Goal: Task Accomplishment & Management: Complete application form

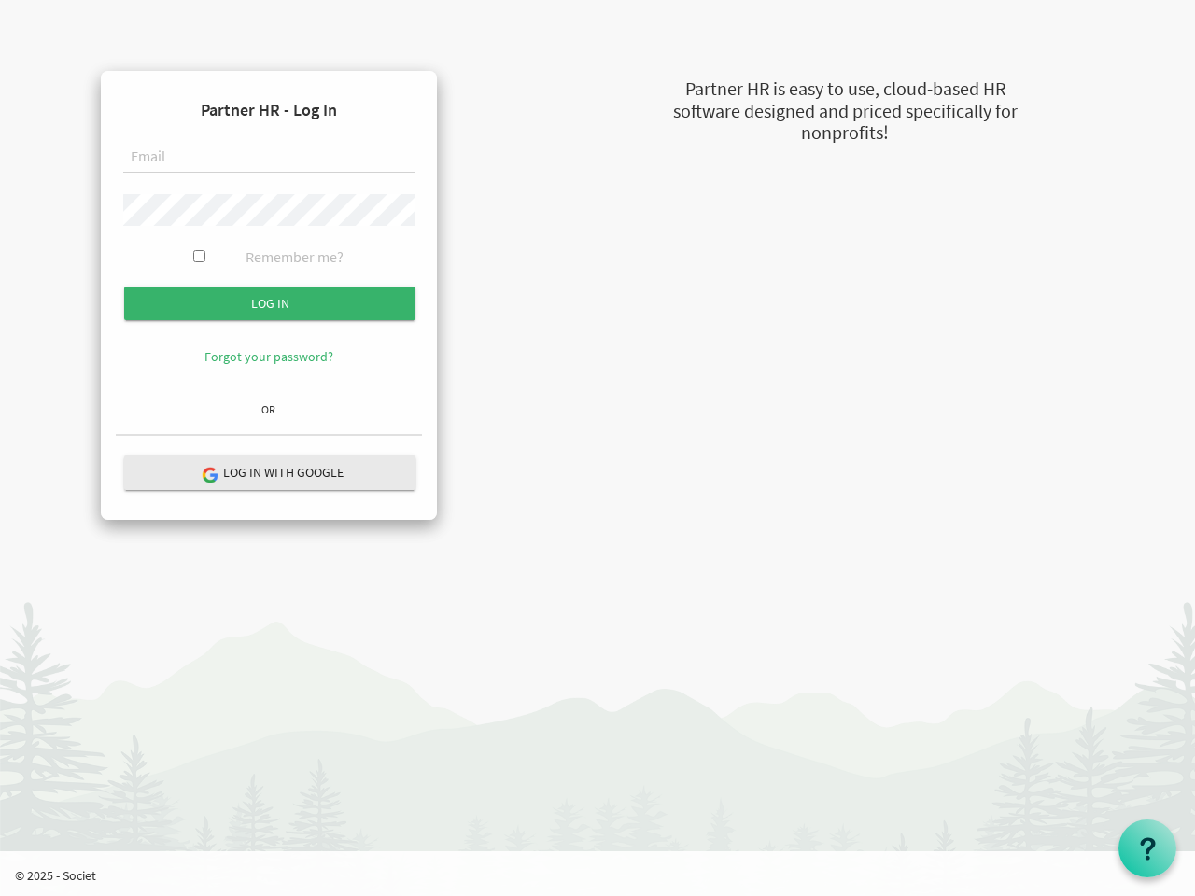
click at [269, 240] on form "Partner HR - Log In Remember me? Log in" at bounding box center [269, 240] width 306 height 308
click at [270, 303] on input "submit" at bounding box center [269, 304] width 291 height 34
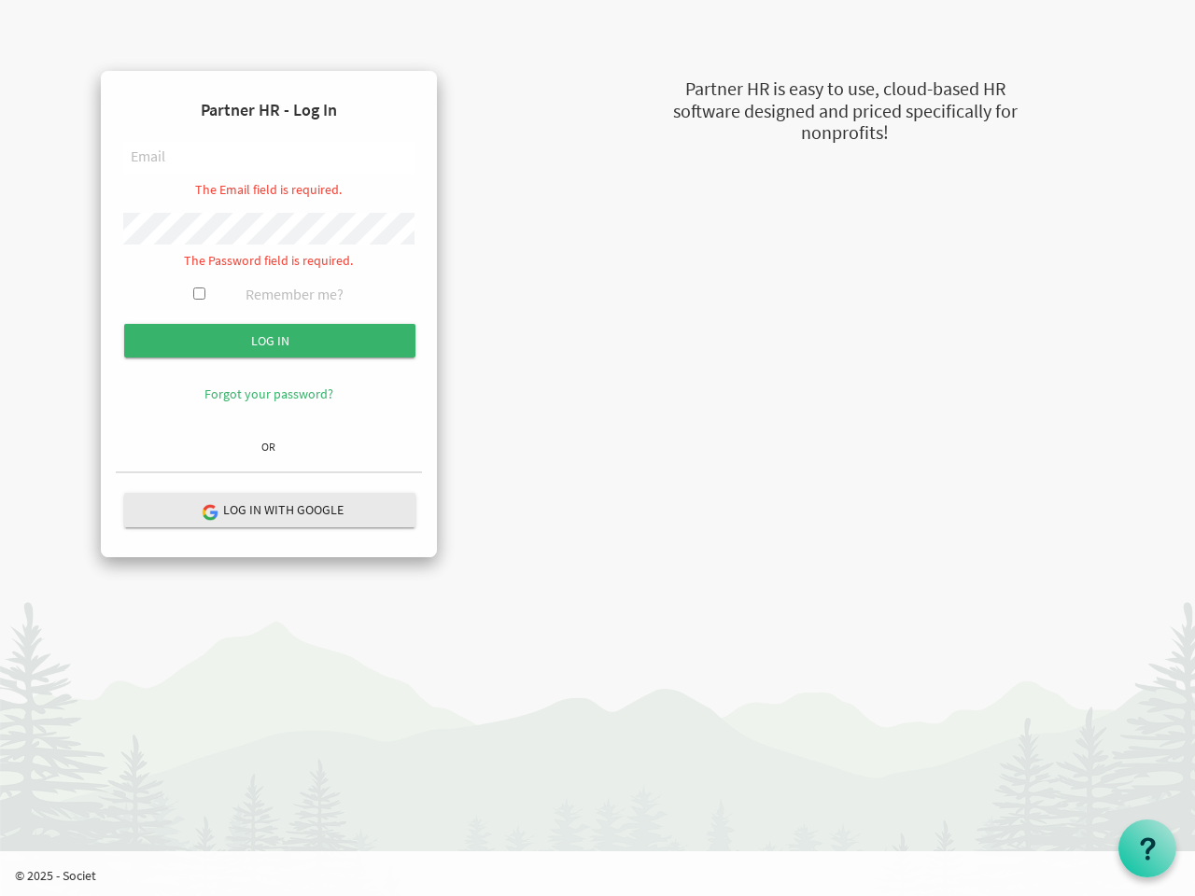
click at [270, 472] on hr at bounding box center [269, 473] width 306 height 3
click at [1148, 849] on use at bounding box center [1147, 849] width 15 height 22
